Goal: Information Seeking & Learning: Find specific fact

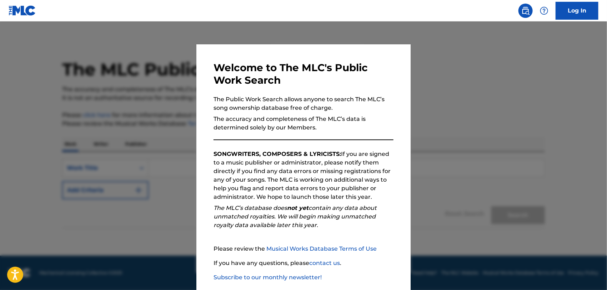
scroll to position [37, 0]
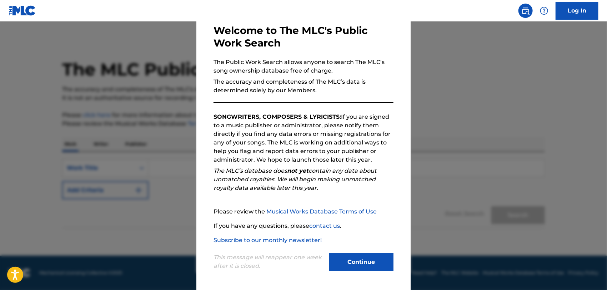
drag, startPoint x: 341, startPoint y: 261, endPoint x: 300, endPoint y: 257, distance: 41.3
click at [341, 261] on button "Continue" at bounding box center [361, 262] width 64 height 18
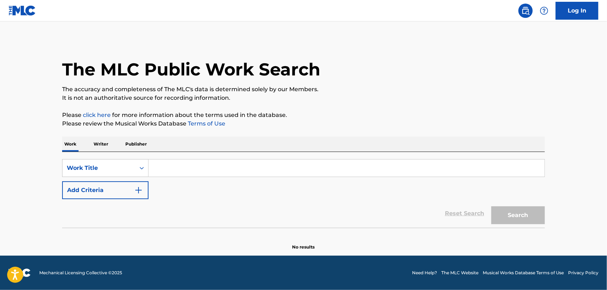
click at [189, 168] on input "Search Form" at bounding box center [347, 167] width 396 height 17
paste input "Broken Sonnet"
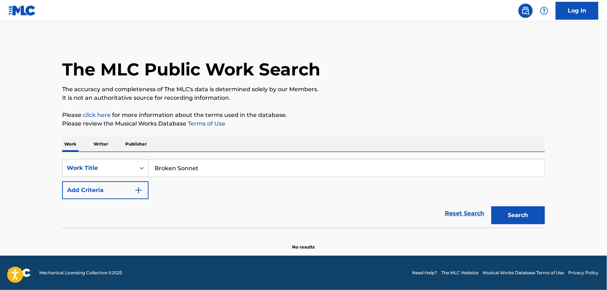
click at [492, 206] on button "Search" at bounding box center [519, 215] width 54 height 18
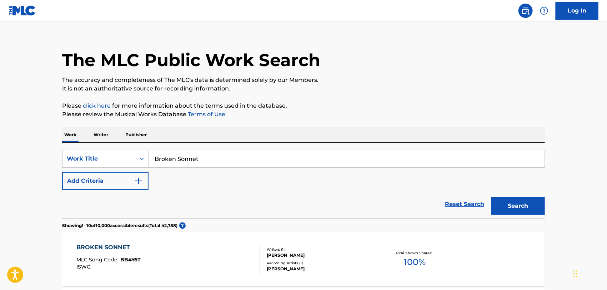
scroll to position [0, 0]
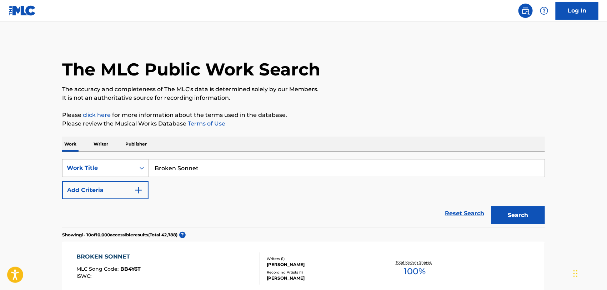
drag, startPoint x: 217, startPoint y: 163, endPoint x: 77, endPoint y: 173, distance: 140.0
click at [85, 173] on div "SearchWithCriteria27ad2b16-508d-4000-a42c-2a38be3a69ea Work Title Broken Sonnet" at bounding box center [303, 168] width 483 height 18
paste input "Ex"
type input "Ex"
click at [77, 190] on button "Add Criteria" at bounding box center [105, 190] width 86 height 18
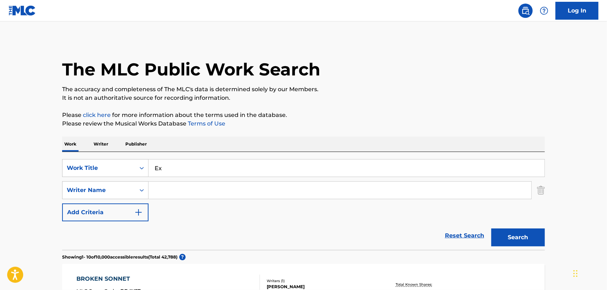
click at [169, 191] on input "Search Form" at bounding box center [340, 189] width 383 height 17
type input "belaro"
click at [508, 240] on button "Search" at bounding box center [519, 237] width 54 height 18
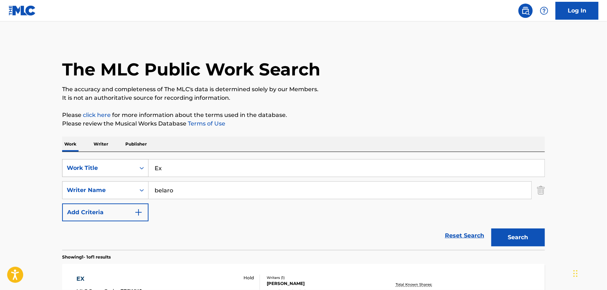
drag, startPoint x: 160, startPoint y: 165, endPoint x: 90, endPoint y: 167, distance: 69.7
click at [91, 166] on div "SearchWithCriteria27ad2b16-508d-4000-a42c-2a38be3a69ea Work Title Ex" at bounding box center [303, 168] width 483 height 18
paste input "Habang Ako'y Nabubuhay"
type input "Habang Ako'y Nabubuhay"
drag, startPoint x: 189, startPoint y: 189, endPoint x: 33, endPoint y: 184, distance: 156.2
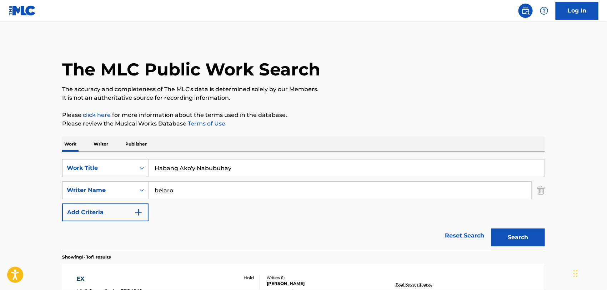
click at [33, 184] on main "The MLC Public Work Search The accuracy and completeness of The MLC's data is d…" at bounding box center [303, 187] width 607 height 333
click at [492, 228] on button "Search" at bounding box center [519, 237] width 54 height 18
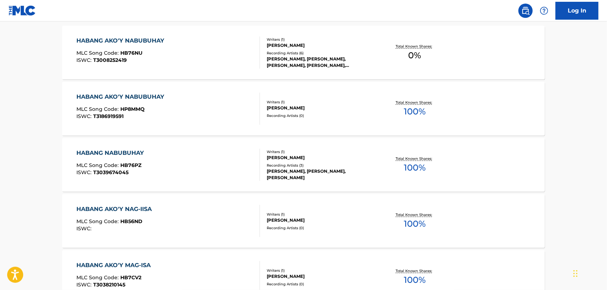
scroll to position [119, 0]
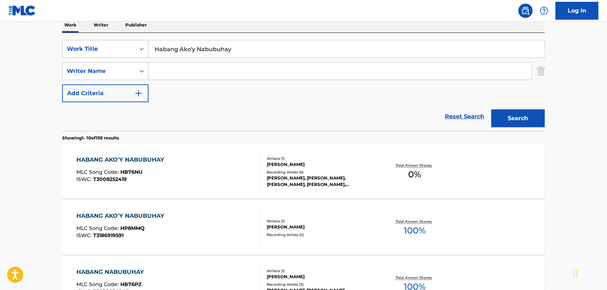
drag, startPoint x: 183, startPoint y: 41, endPoint x: 41, endPoint y: 56, distance: 143.0
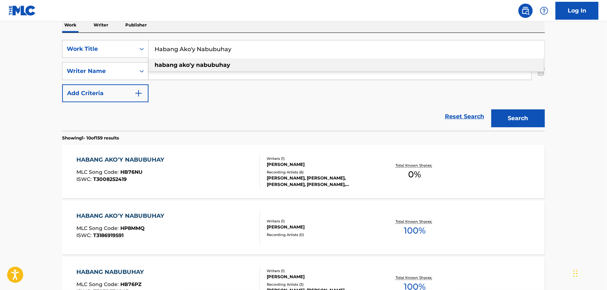
paste input "Smilk"
type input "Smilky"
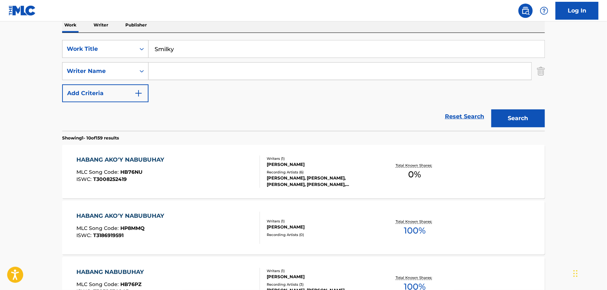
click at [178, 86] on div "SearchWithCriteria27ad2b16-508d-4000-a42c-2a38be3a69ea Work Title Smilky Search…" at bounding box center [303, 71] width 483 height 62
click at [178, 69] on input "Search Form" at bounding box center [340, 71] width 383 height 17
type input "cuenco"
click at [492, 109] on button "Search" at bounding box center [519, 118] width 54 height 18
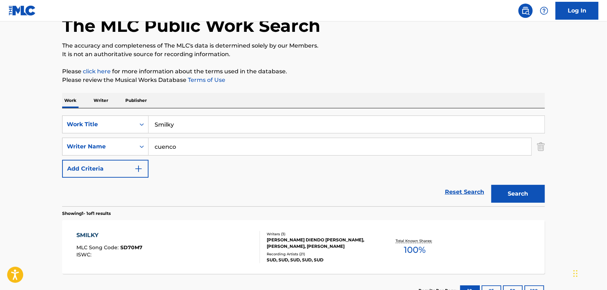
scroll to position [99, 0]
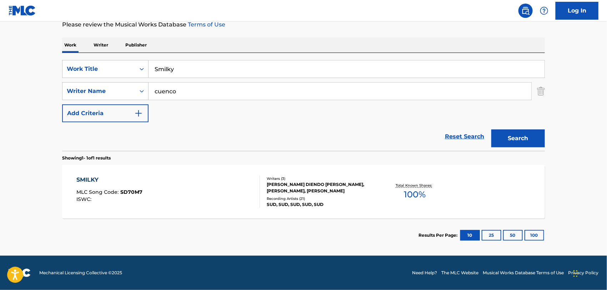
drag, startPoint x: 187, startPoint y: 71, endPoint x: 55, endPoint y: 65, distance: 132.6
click at [56, 66] on div "The MLC Public Work Search The accuracy and completeness of The MLC's data is d…" at bounding box center [304, 95] width 500 height 311
paste input "Waltz"
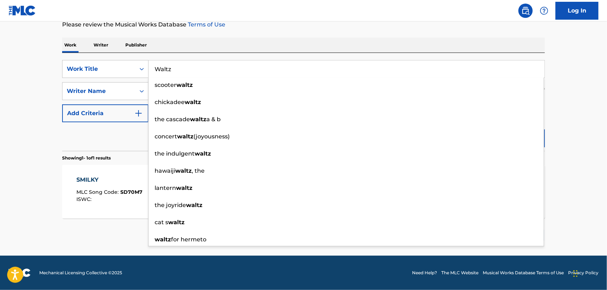
type input "Waltz"
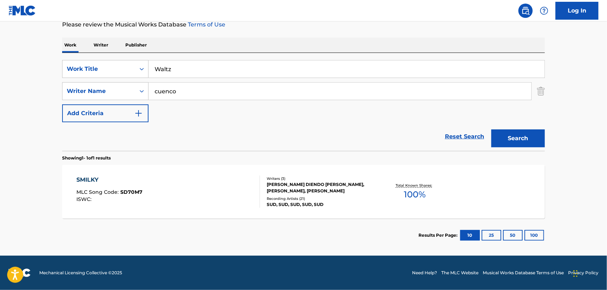
click at [39, 91] on main "The MLC Public Work Search The accuracy and completeness of The MLC's data is d…" at bounding box center [303, 88] width 607 height 333
drag, startPoint x: 194, startPoint y: 91, endPoint x: 36, endPoint y: 85, distance: 157.7
click at [47, 86] on main "The MLC Public Work Search The accuracy and completeness of The MLC's data is d…" at bounding box center [303, 88] width 607 height 333
type input "[PERSON_NAME]"
click at [492, 129] on button "Search" at bounding box center [519, 138] width 54 height 18
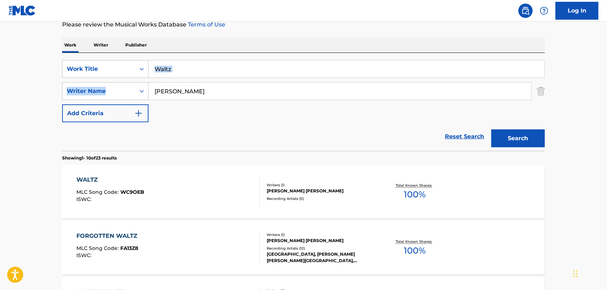
drag, startPoint x: 289, startPoint y: 192, endPoint x: 336, endPoint y: 78, distance: 123.5
click at [336, 78] on div "SearchWithCriteria27ad2b16-508d-4000-a42c-2a38be3a69ea Work Title Waltz SearchW…" at bounding box center [303, 91] width 483 height 62
drag, startPoint x: 218, startPoint y: 64, endPoint x: 127, endPoint y: 52, distance: 91.8
paste input "The Boston Drama"
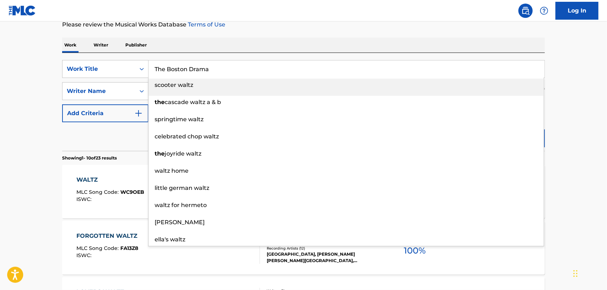
type input "The Boston Drama"
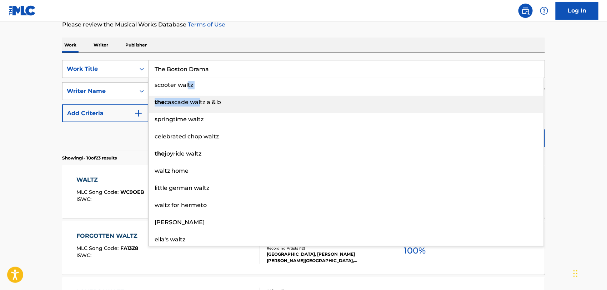
drag, startPoint x: 198, startPoint y: 98, endPoint x: 188, endPoint y: 94, distance: 10.7
click at [188, 94] on ul "scooter waltz the cascade waltz a & b springtime waltz celebrated chop waltz th…" at bounding box center [346, 162] width 395 height 167
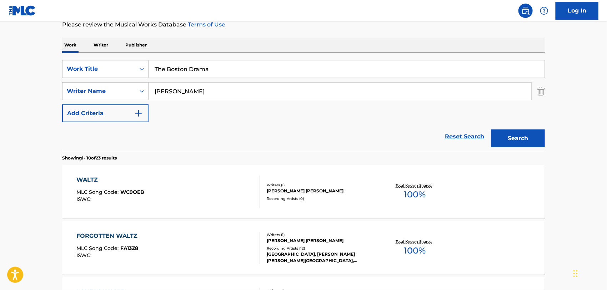
drag, startPoint x: 212, startPoint y: 123, endPoint x: 200, endPoint y: 105, distance: 21.6
click at [211, 122] on div "Reset Search Search" at bounding box center [303, 136] width 483 height 29
drag, startPoint x: 191, startPoint y: 93, endPoint x: 27, endPoint y: 90, distance: 164.3
type input "badiola"
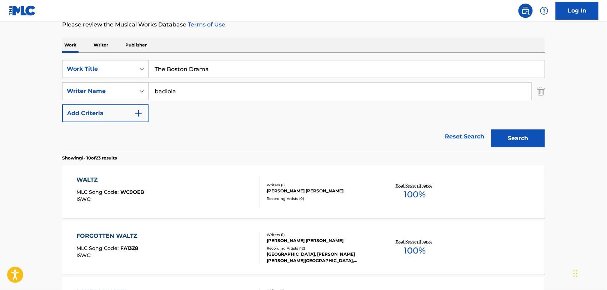
click at [492, 129] on button "Search" at bounding box center [519, 138] width 54 height 18
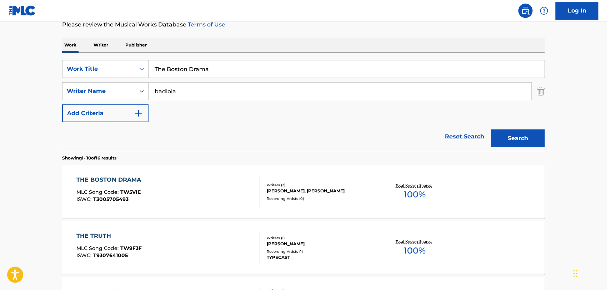
drag, startPoint x: 224, startPoint y: 69, endPoint x: 29, endPoint y: 46, distance: 196.8
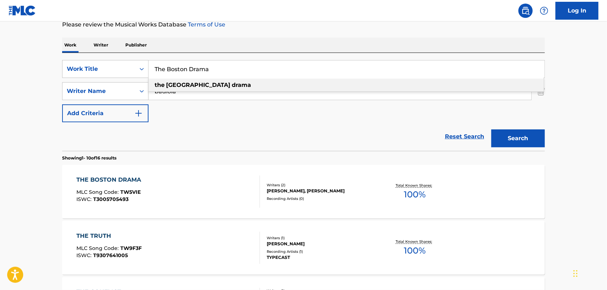
paste input "Namimiss"
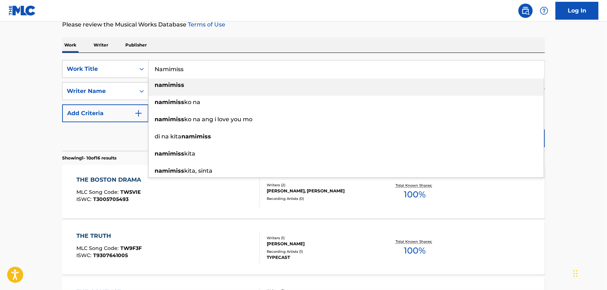
type input "Namimiss"
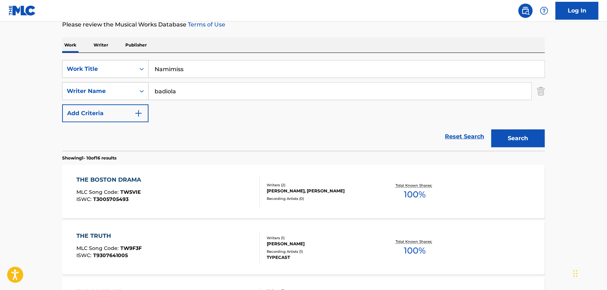
drag, startPoint x: 177, startPoint y: 90, endPoint x: 1, endPoint y: 77, distance: 176.6
type input "cuyag"
click at [492, 129] on button "Search" at bounding box center [519, 138] width 54 height 18
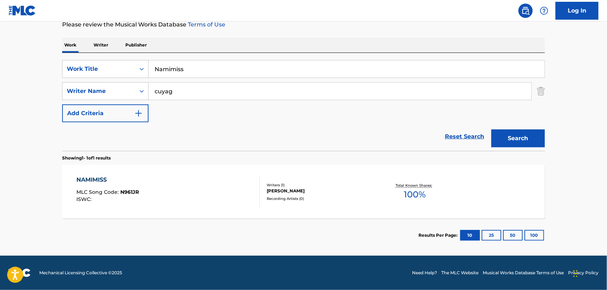
drag, startPoint x: 194, startPoint y: 70, endPoint x: 44, endPoint y: 52, distance: 151.0
click at [45, 52] on main "The MLC Public Work Search The accuracy and completeness of The MLC's data is d…" at bounding box center [303, 88] width 607 height 333
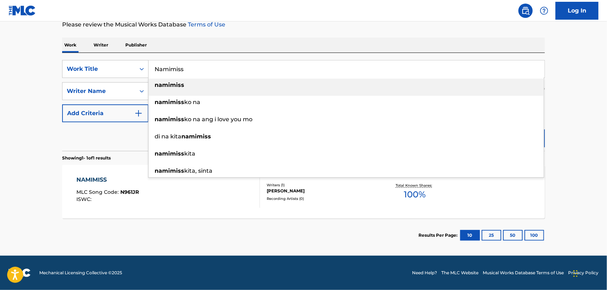
paste input "Little Russian"
type input "Little Russian"
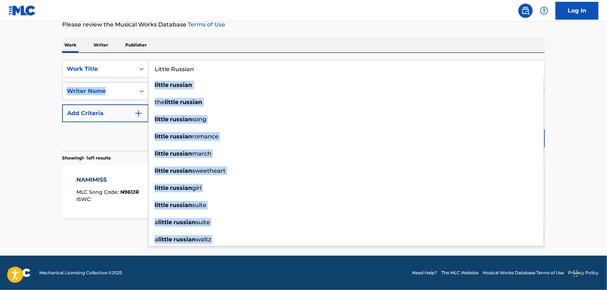
click at [119, 90] on div "SearchWithCriteria27ad2b16-508d-4000-a42c-2a38be3a69ea Work Title Little Russia…" at bounding box center [303, 91] width 483 height 62
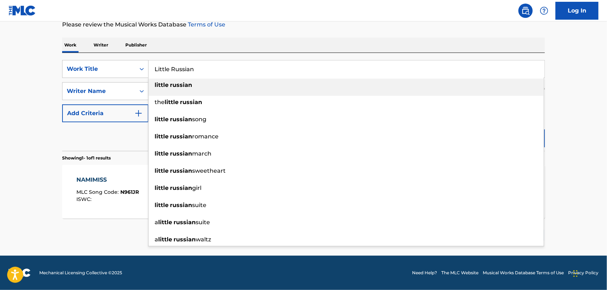
click at [26, 107] on main "The MLC Public Work Search The accuracy and completeness of The MLC's data is d…" at bounding box center [303, 88] width 607 height 333
click at [183, 89] on div "little russian" at bounding box center [346, 85] width 395 height 13
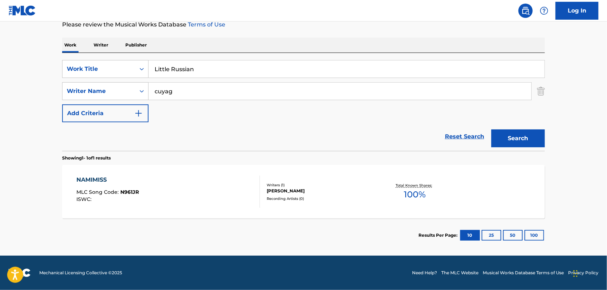
drag, startPoint x: 198, startPoint y: 89, endPoint x: -39, endPoint y: 89, distance: 237.2
click at [0, 89] on html "Accessibility Screen-Reader Guide, Feedback, and Issue Reporting | New window C…" at bounding box center [303, 46] width 607 height 290
type input "azel"
click at [492, 129] on button "Search" at bounding box center [519, 138] width 54 height 18
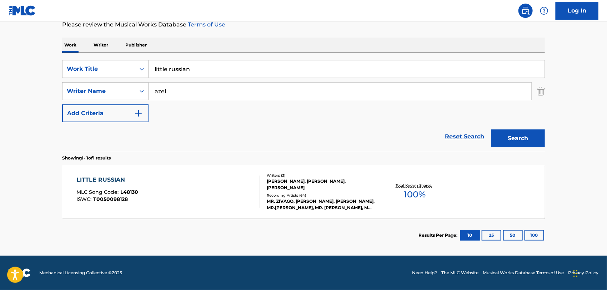
drag, startPoint x: 137, startPoint y: 64, endPoint x: 31, endPoint y: 65, distance: 105.4
click at [33, 64] on main "The MLC Public Work Search The accuracy and completeness of The MLC's data is d…" at bounding box center [303, 88] width 607 height 333
paste input "Kiber - Ang Lupit Gumiling"
type input "Kiber - Ang Lupit Gumiling"
click at [6, 101] on main "The MLC Public Work Search The accuracy and completeness of The MLC's data is d…" at bounding box center [303, 88] width 607 height 333
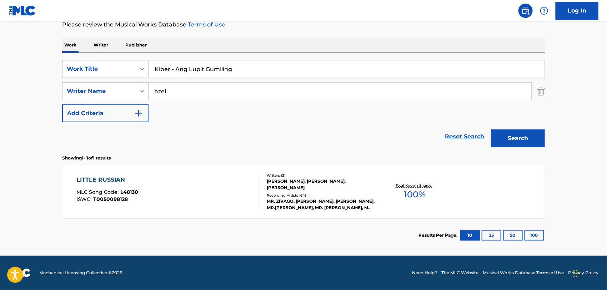
drag, startPoint x: 173, startPoint y: 90, endPoint x: 100, endPoint y: 79, distance: 73.4
click at [101, 79] on div "SearchWithCriteria27ad2b16-508d-4000-a42c-2a38be3a69ea Work Title Kiber - Ang L…" at bounding box center [303, 91] width 483 height 62
type input "[DEMOGRAPHIC_DATA]"
click at [492, 129] on button "Search" at bounding box center [519, 138] width 54 height 18
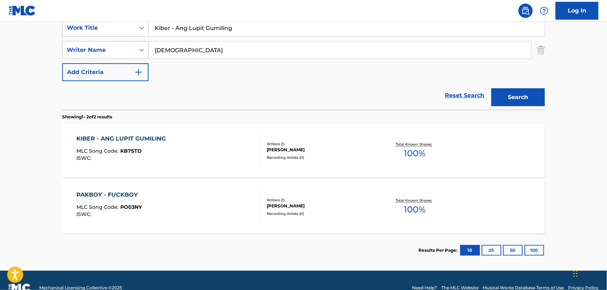
scroll to position [155, 0]
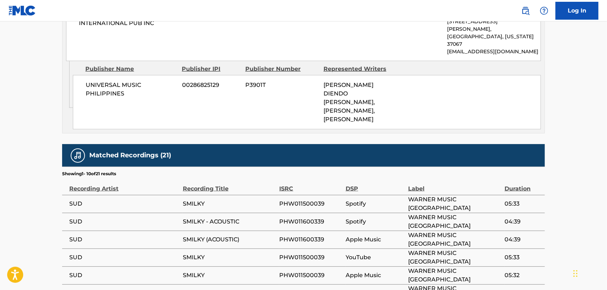
scroll to position [529, 0]
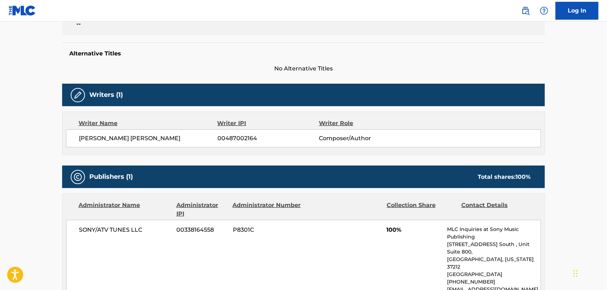
scroll to position [238, 0]
